Goal: Task Accomplishment & Management: Manage account settings

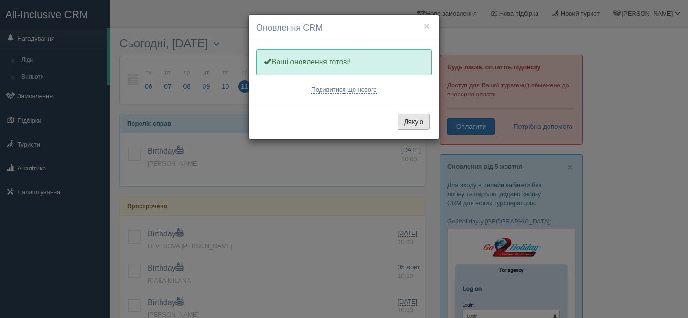
click at [417, 123] on button "Дякую" at bounding box center [414, 122] width 32 height 16
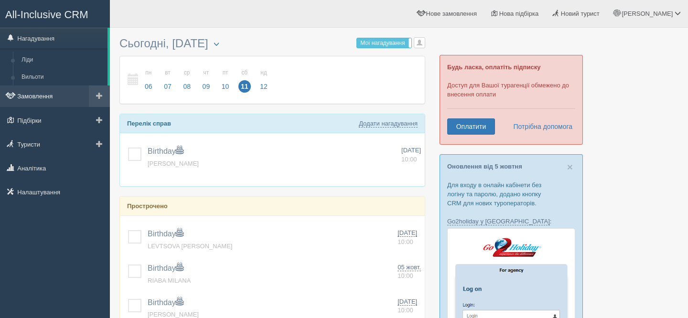
click at [38, 96] on link "Замовлення" at bounding box center [55, 96] width 110 height 21
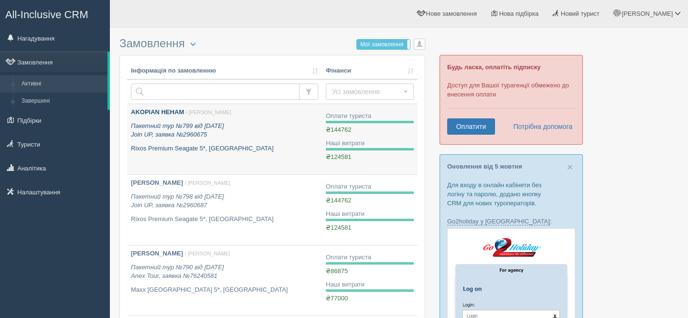
click at [178, 124] on icon "Пакетний тур №799 від 22.03.2023 Join UP, заявка №2960675" at bounding box center [177, 130] width 93 height 16
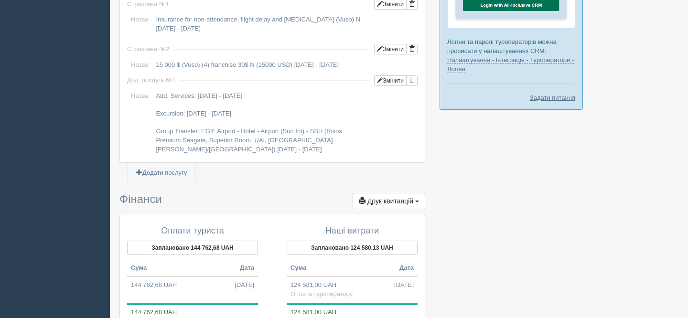
scroll to position [937, 0]
